Goal: Information Seeking & Learning: Learn about a topic

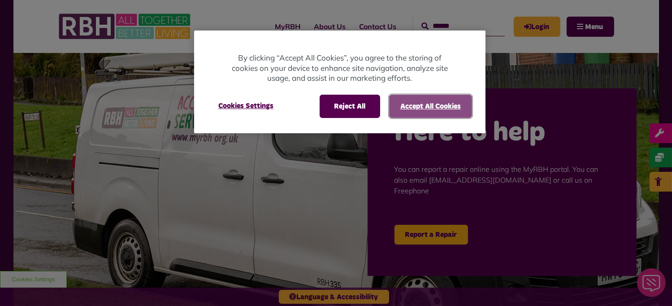
click at [409, 104] on button "Accept All Cookies" at bounding box center [430, 106] width 83 height 23
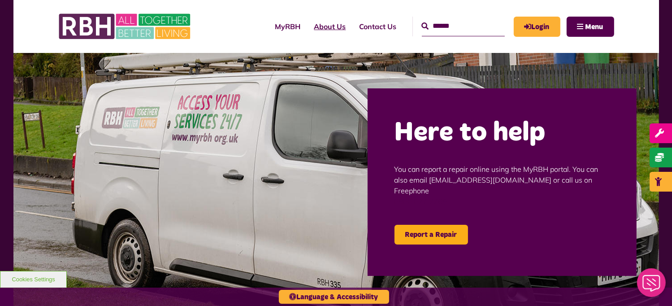
click at [317, 30] on link "About Us" at bounding box center [330, 26] width 45 height 24
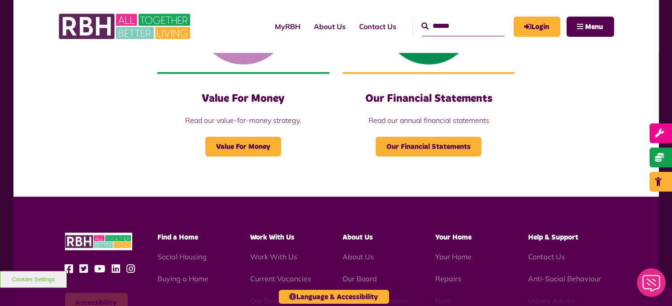
scroll to position [1099, 0]
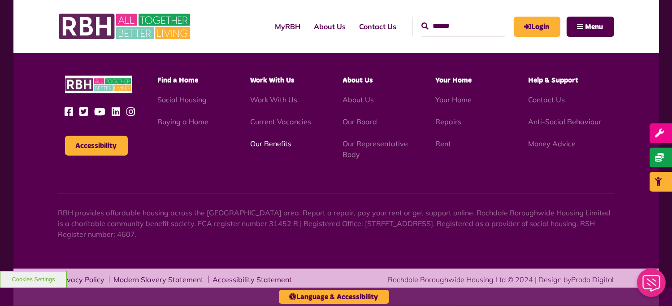
click at [264, 142] on link "Our Benefits" at bounding box center [270, 143] width 41 height 9
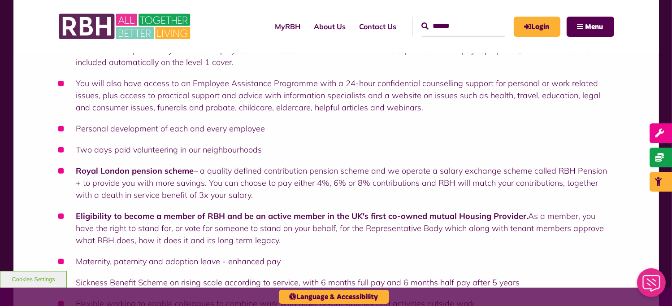
scroll to position [404, 0]
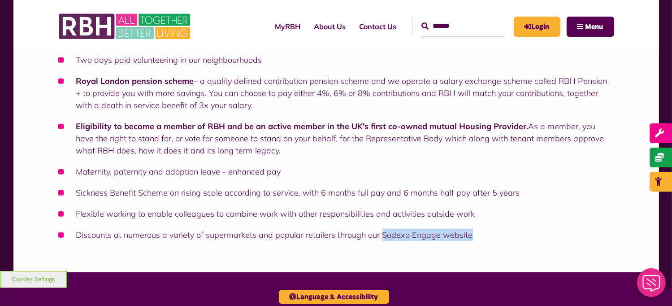
drag, startPoint x: 471, startPoint y: 234, endPoint x: 381, endPoint y: 230, distance: 89.8
click at [381, 230] on li "Discounts at numerous a variety of supermarkets and popular retailers through o…" at bounding box center [336, 235] width 556 height 12
drag, startPoint x: 381, startPoint y: 230, endPoint x: 388, endPoint y: 232, distance: 7.1
copy li "Sodexo Engage website"
